Goal: Information Seeking & Learning: Learn about a topic

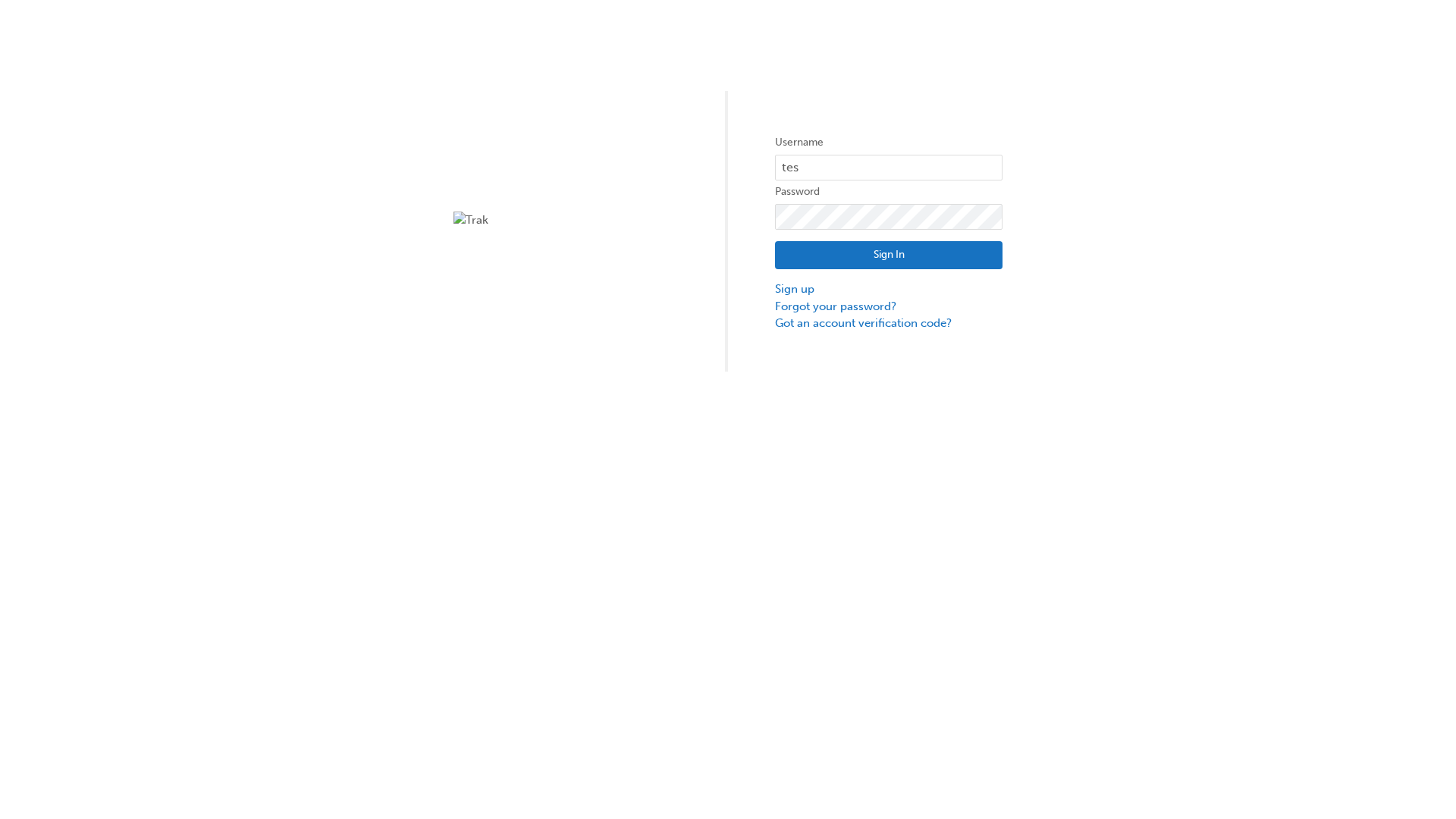
type input "test.e2e.user31"
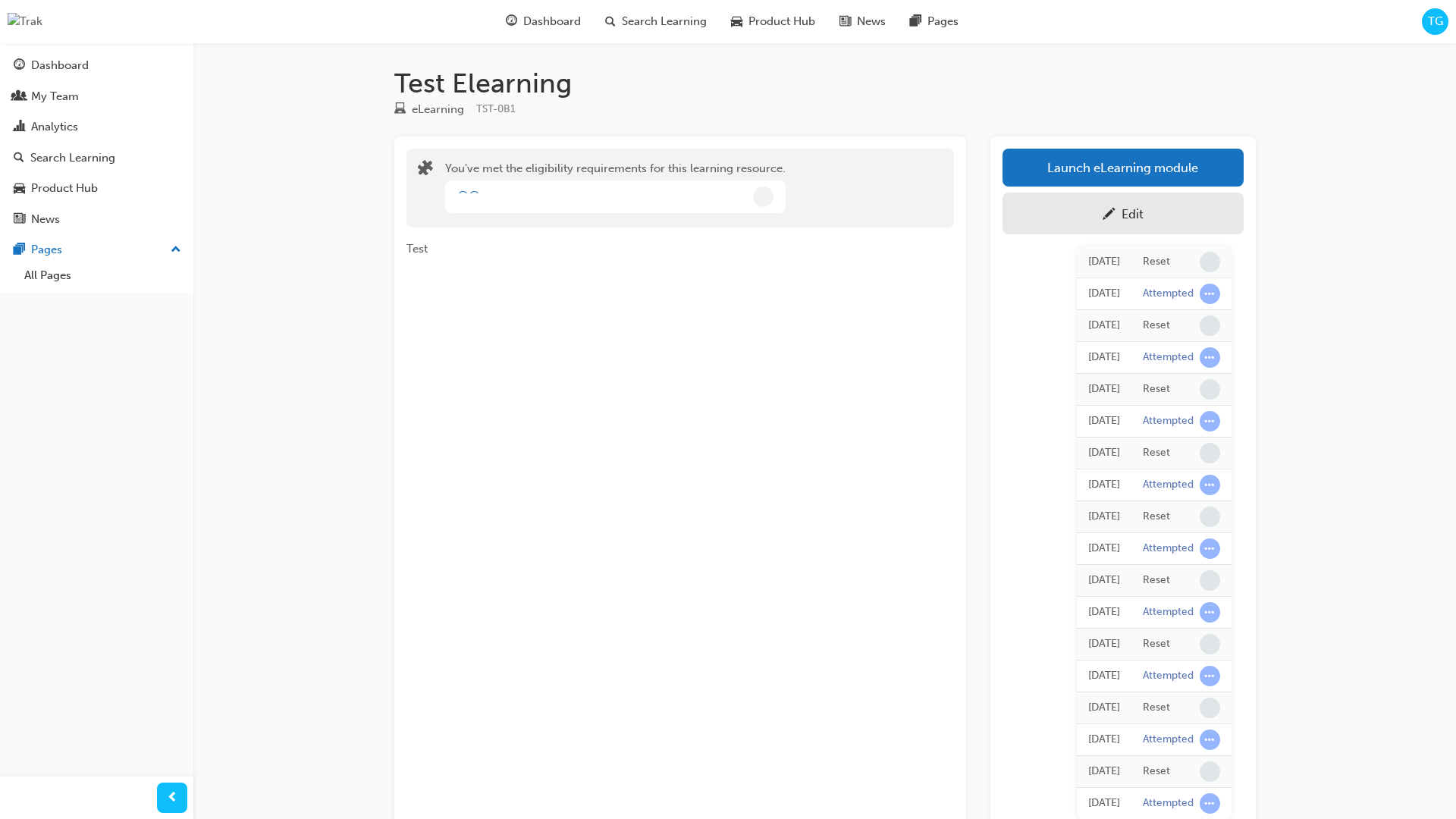
scroll to position [123, 0]
